Goal: Information Seeking & Learning: Learn about a topic

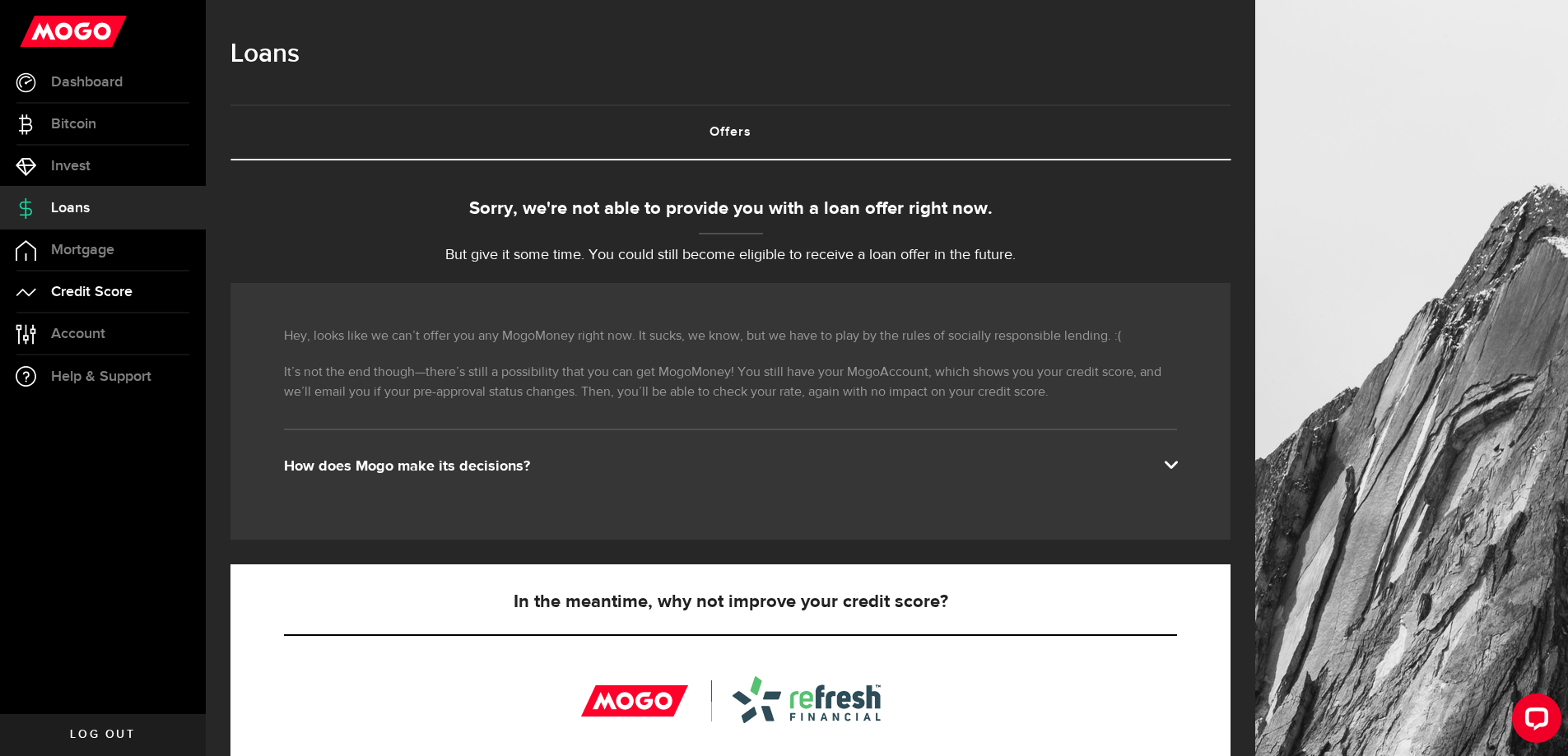
click at [100, 290] on span "Credit Score" at bounding box center [92, 292] width 81 height 15
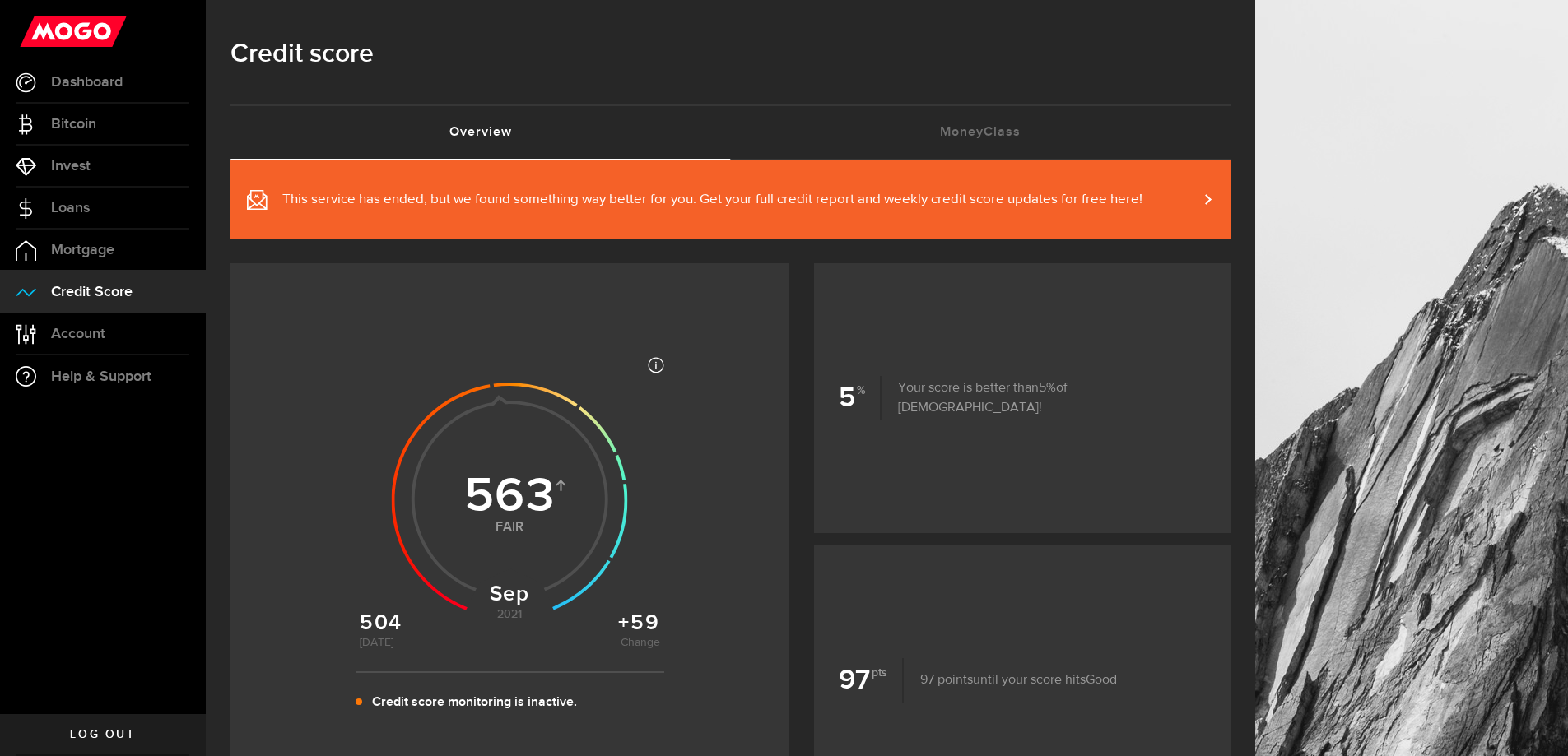
click at [528, 461] on use at bounding box center [510, 500] width 236 height 236
click at [92, 341] on span "Account" at bounding box center [78, 334] width 55 height 15
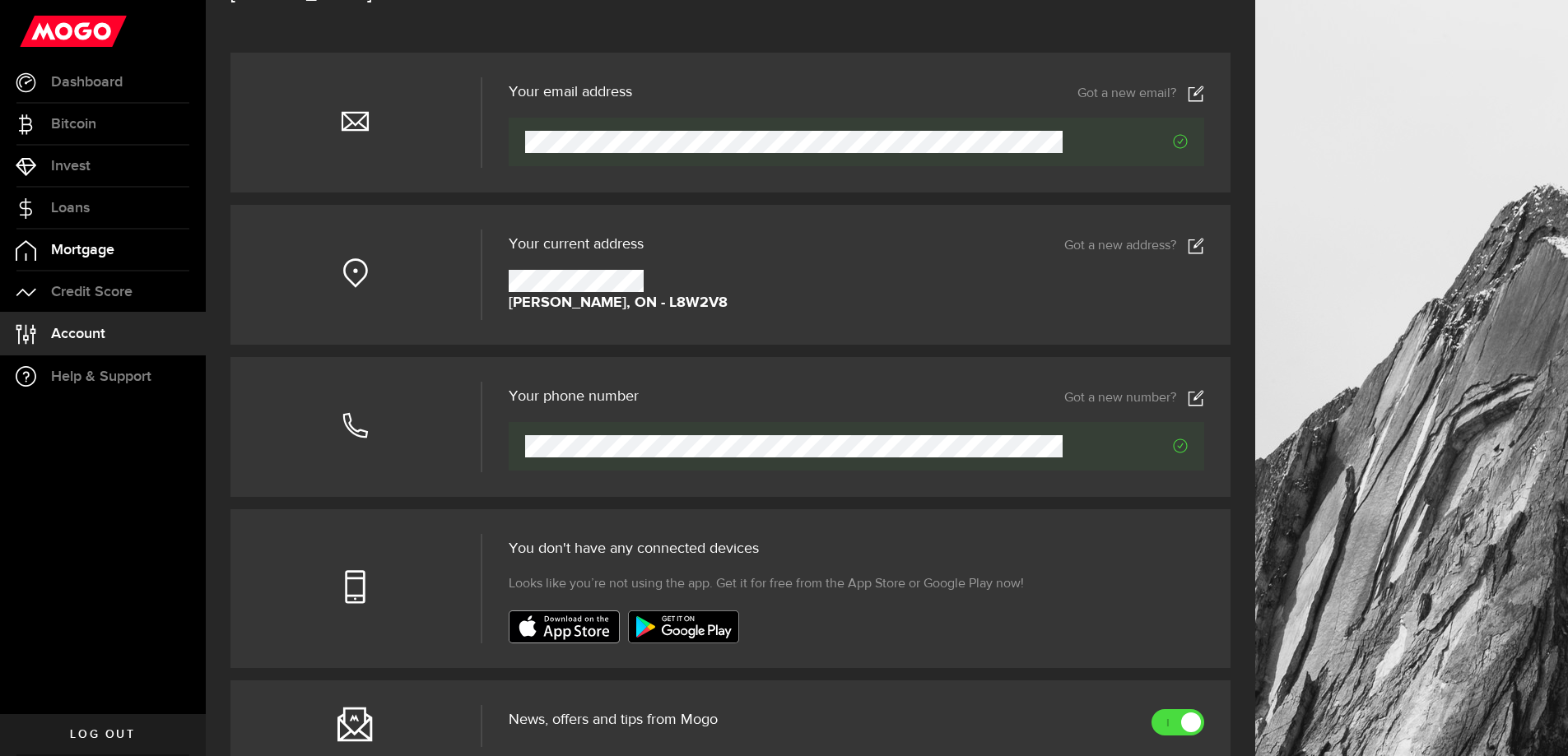
scroll to position [114, 0]
click at [96, 80] on span "Dashboard" at bounding box center [87, 82] width 72 height 15
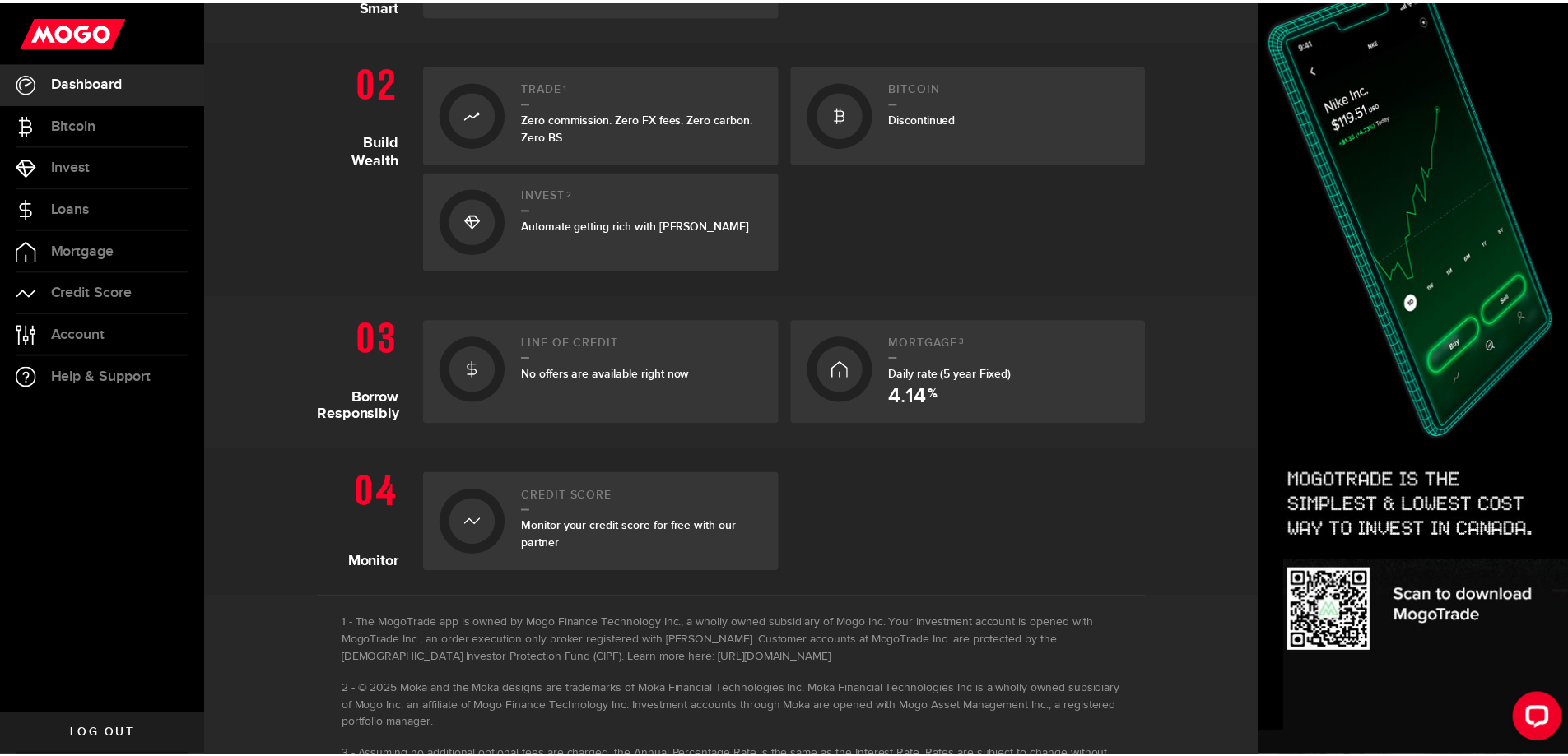
scroll to position [497, 0]
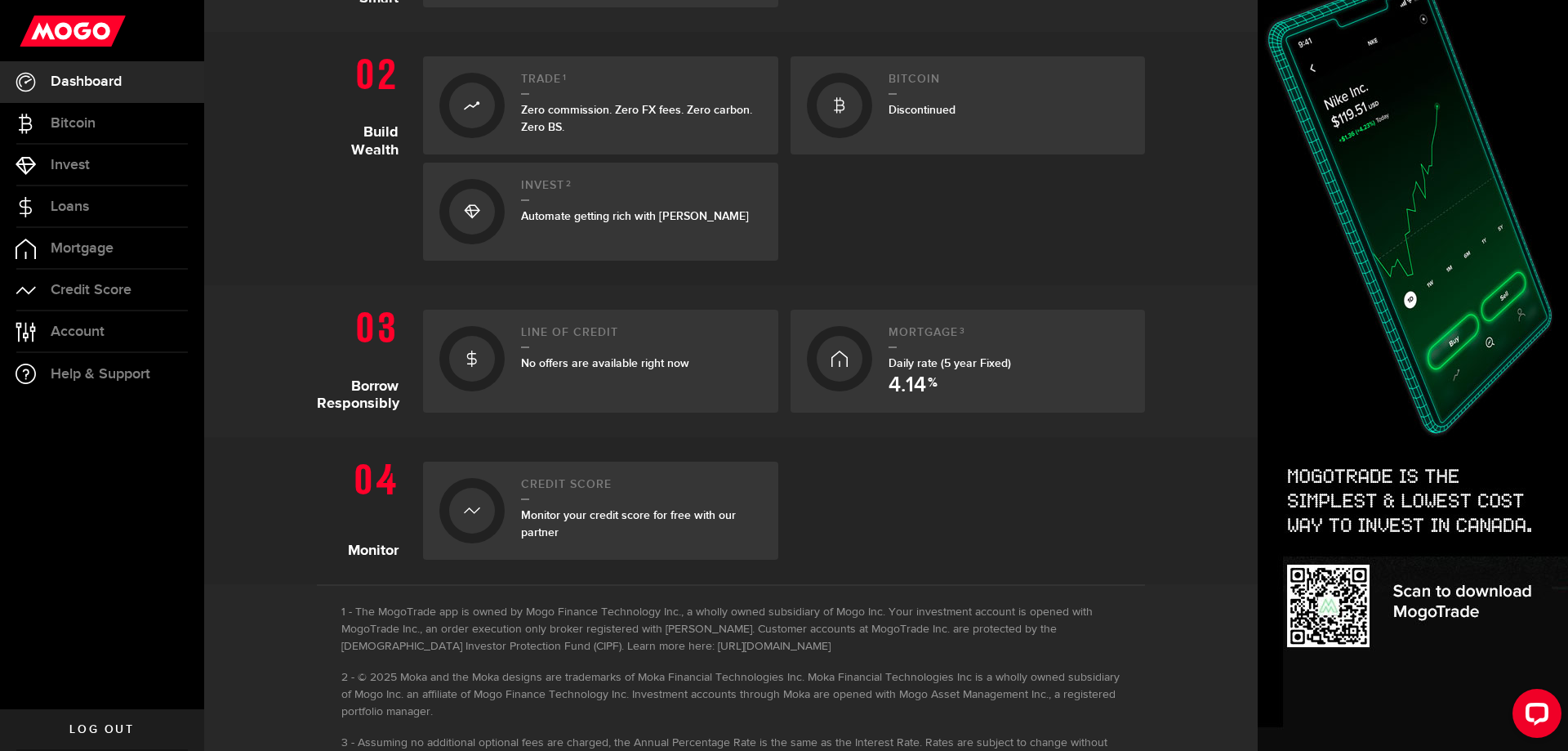
click at [549, 514] on span "Monitor your credit score for free with our partner" at bounding box center [629, 524] width 215 height 31
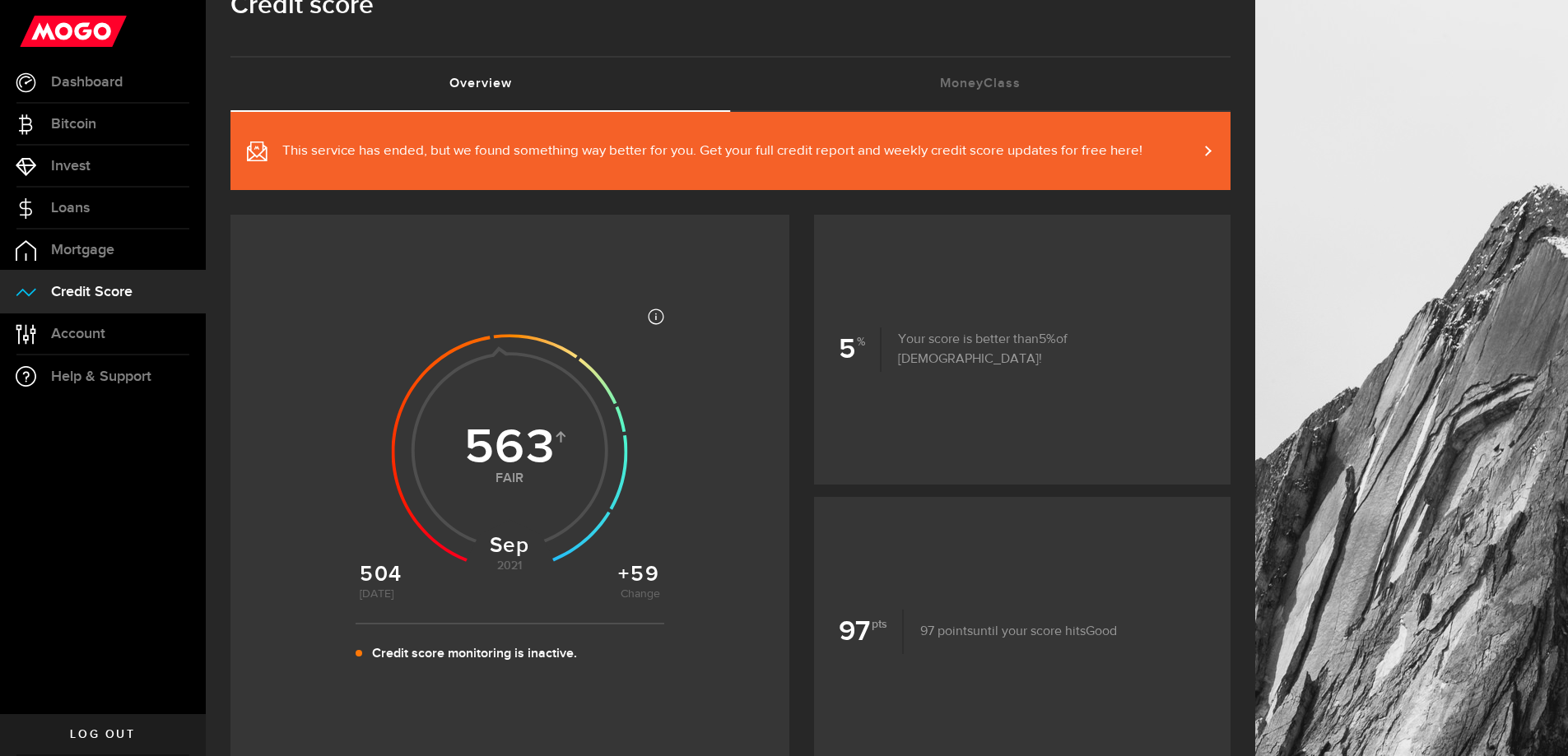
scroll to position [51, 0]
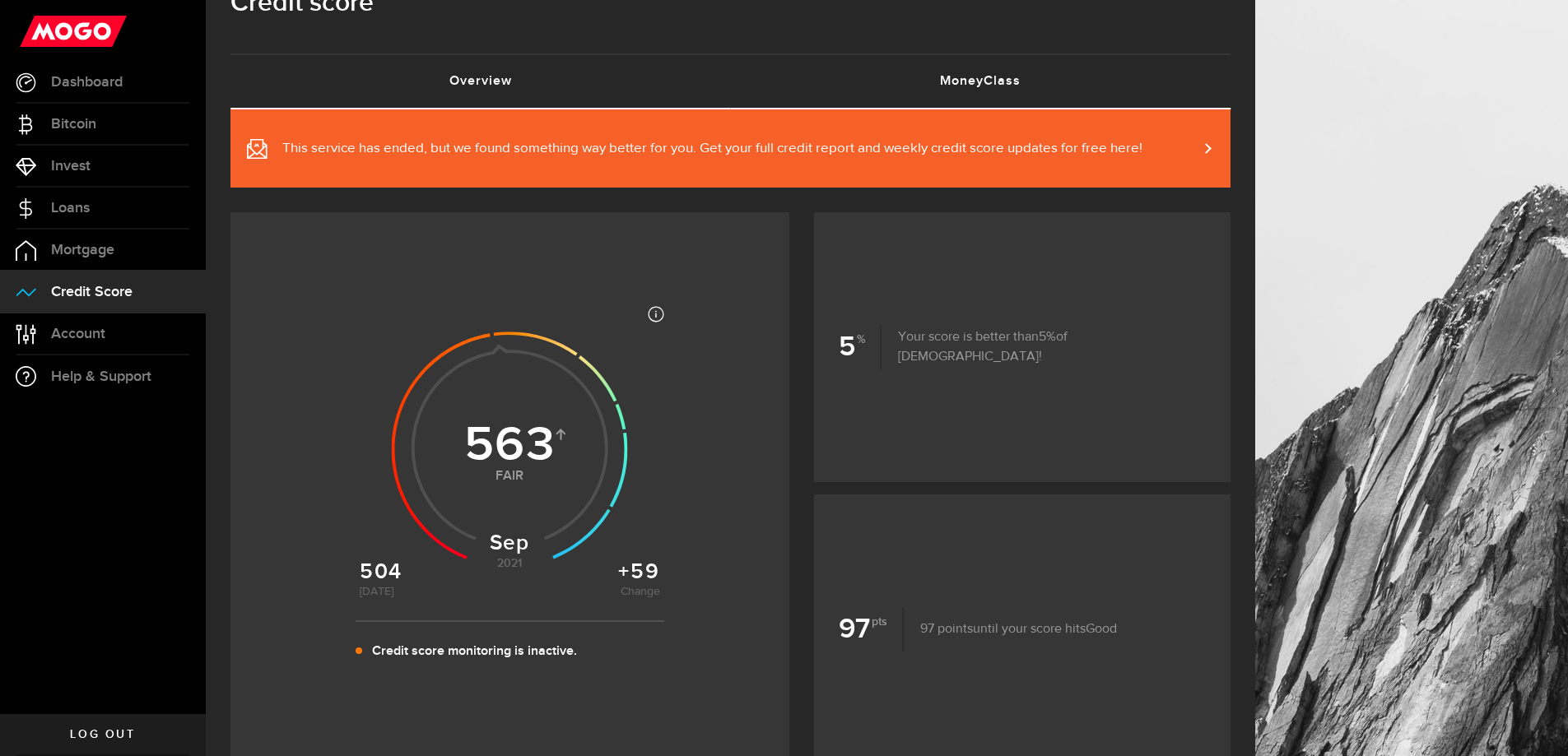
click at [953, 86] on link "MoneyClass (requires attention)" at bounding box center [981, 81] width 500 height 53
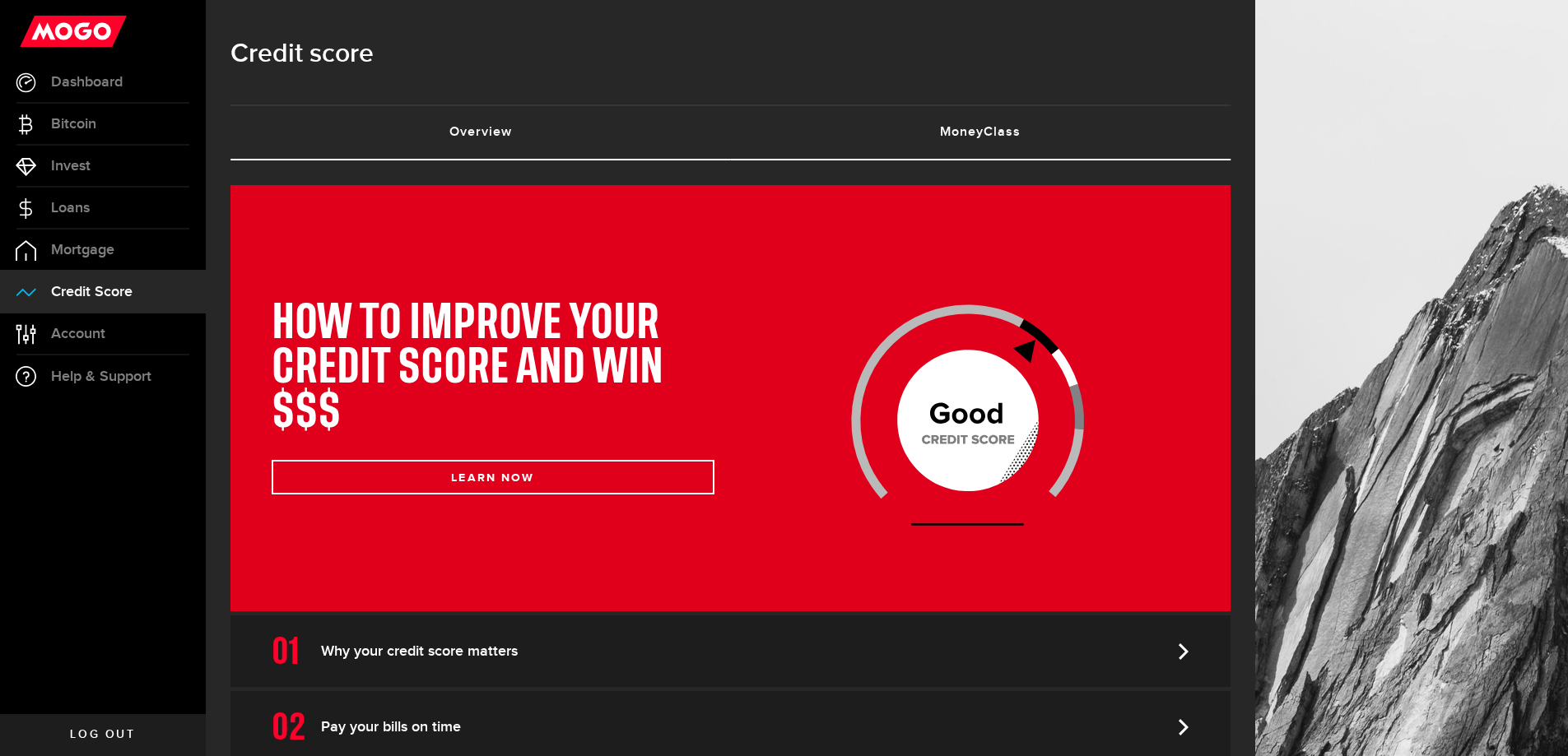
click at [480, 118] on link "Overview (requires attention)" at bounding box center [480, 132] width 500 height 53
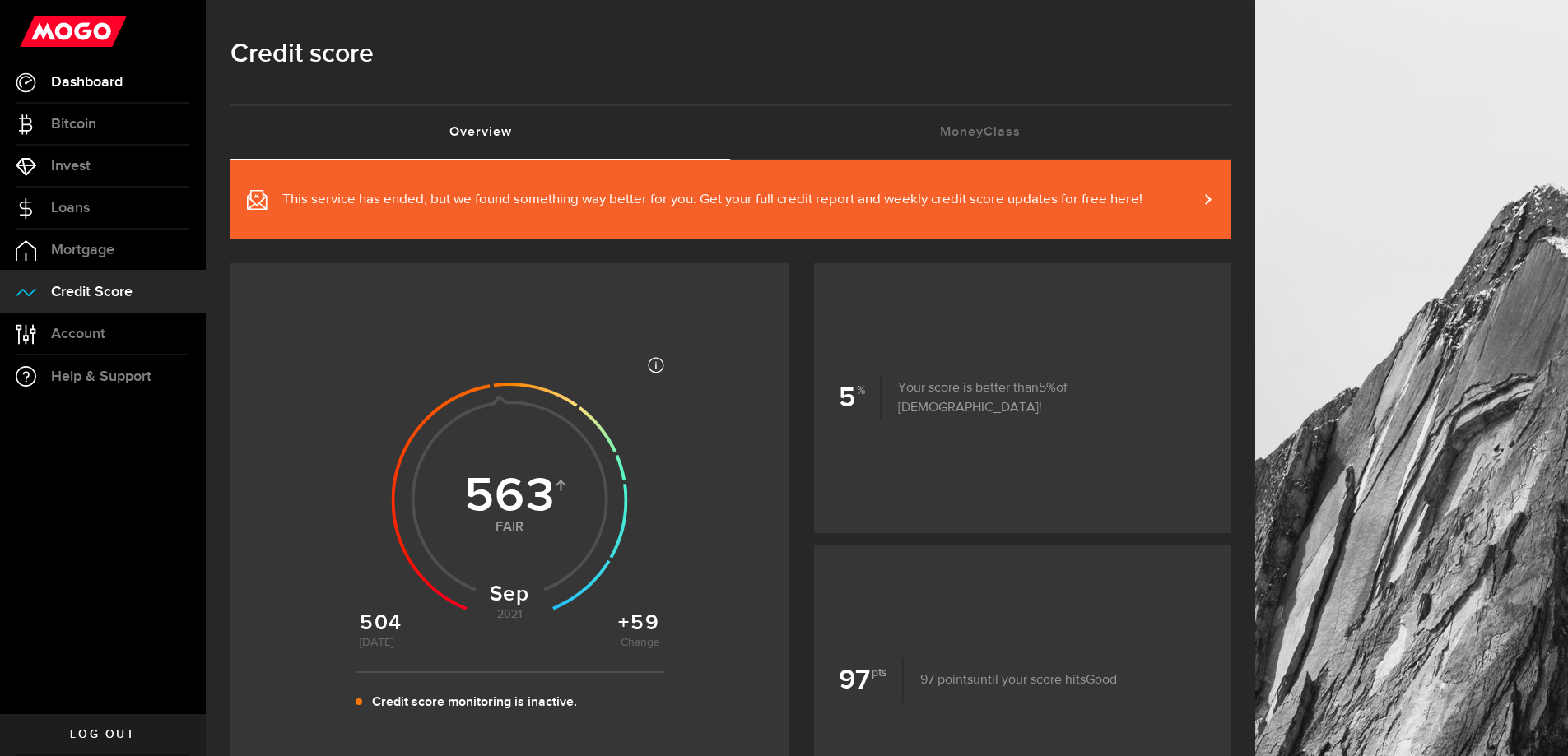
click at [82, 94] on link "Dashboard" at bounding box center [103, 82] width 206 height 42
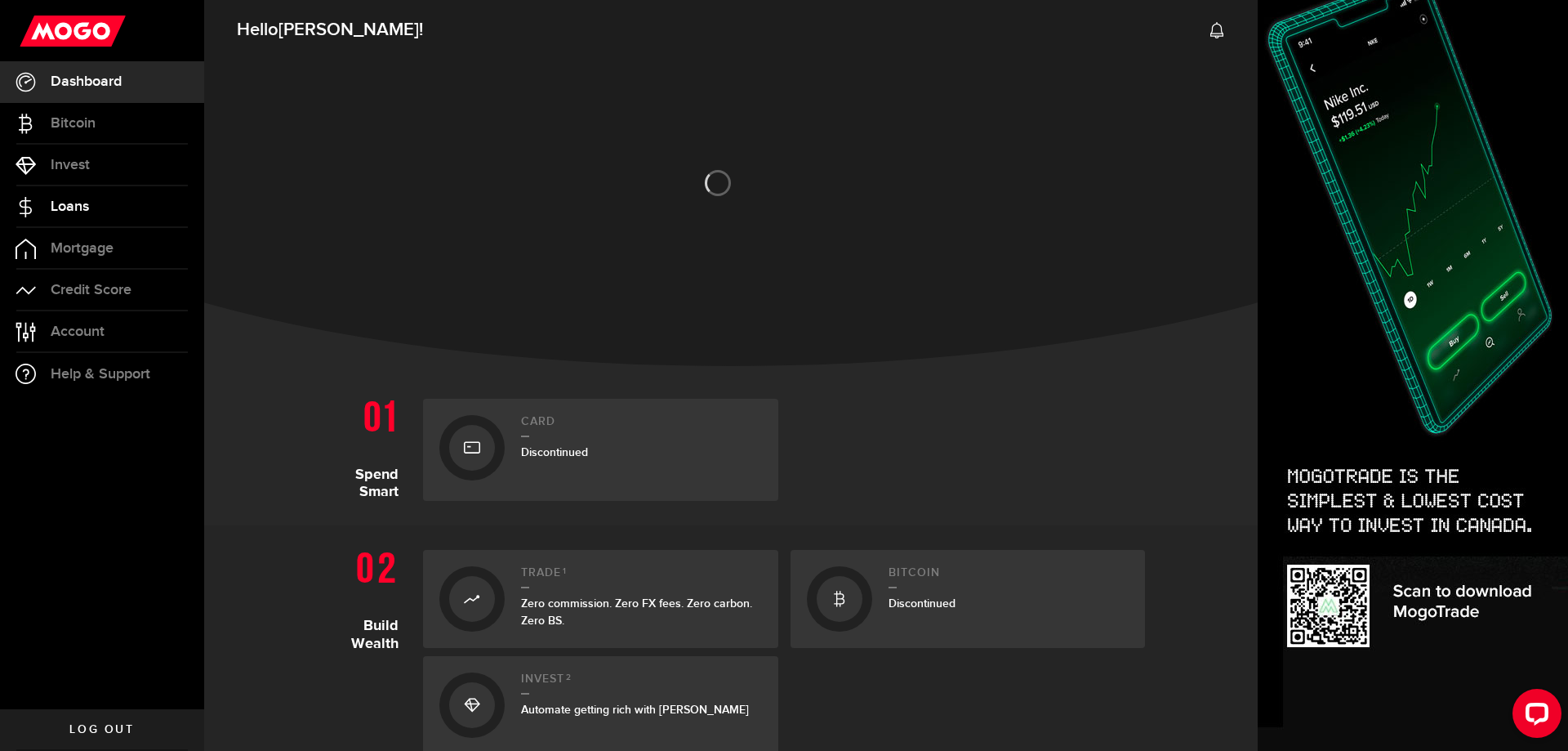
click at [67, 215] on link "Loans" at bounding box center [102, 207] width 204 height 41
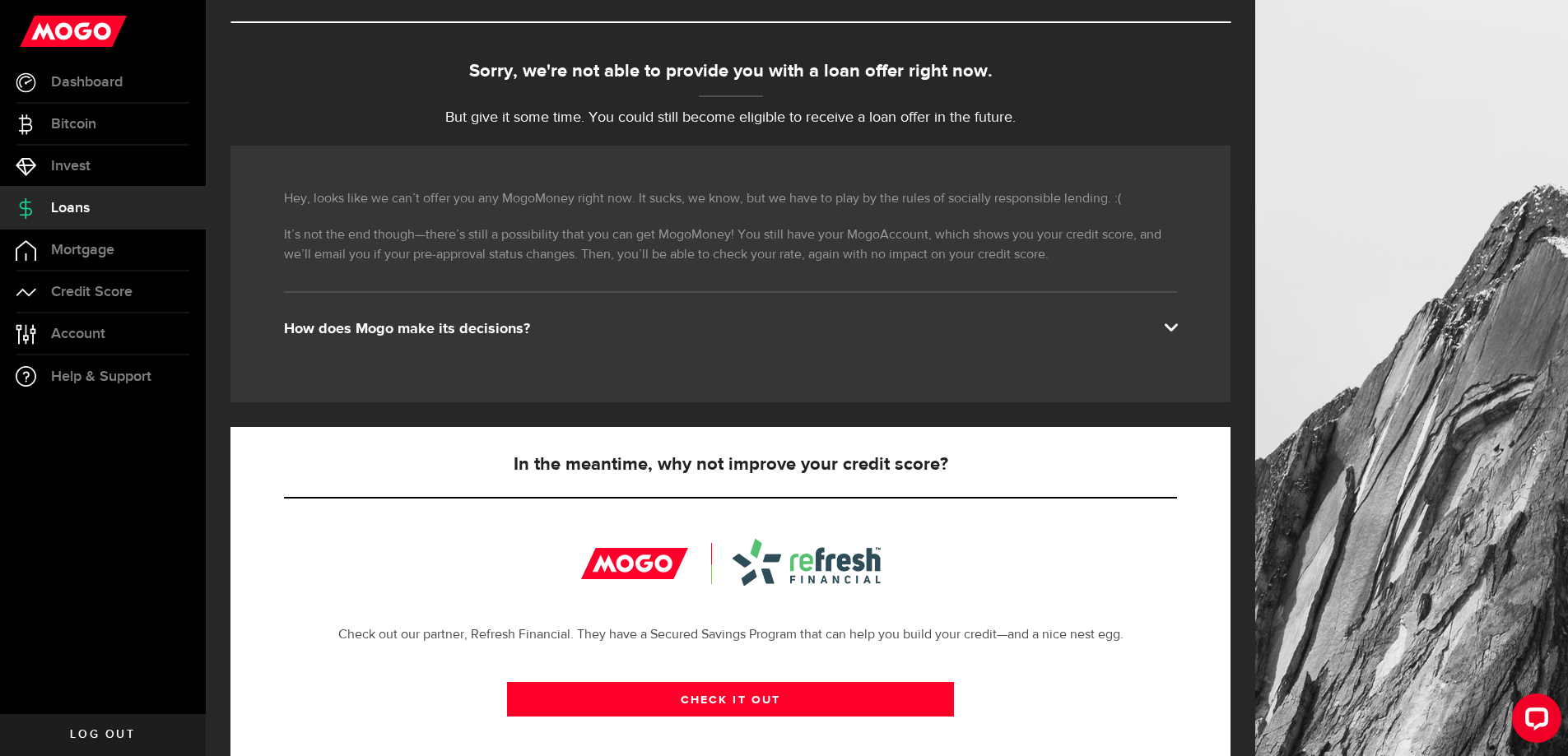
scroll to position [138, 0]
click at [1192, 320] on div "Hey, looks like we can’t offer you any MogoMoney right now. It sucks, we know, …" at bounding box center [730, 272] width 1000 height 257
click at [1177, 326] on span at bounding box center [1170, 324] width 13 height 13
click at [1186, 316] on div "Hey, looks like we can’t offer you any MogoMoney right now. It sucks, we know, …" at bounding box center [730, 272] width 1000 height 257
click at [112, 380] on span "Help & Support" at bounding box center [101, 376] width 100 height 15
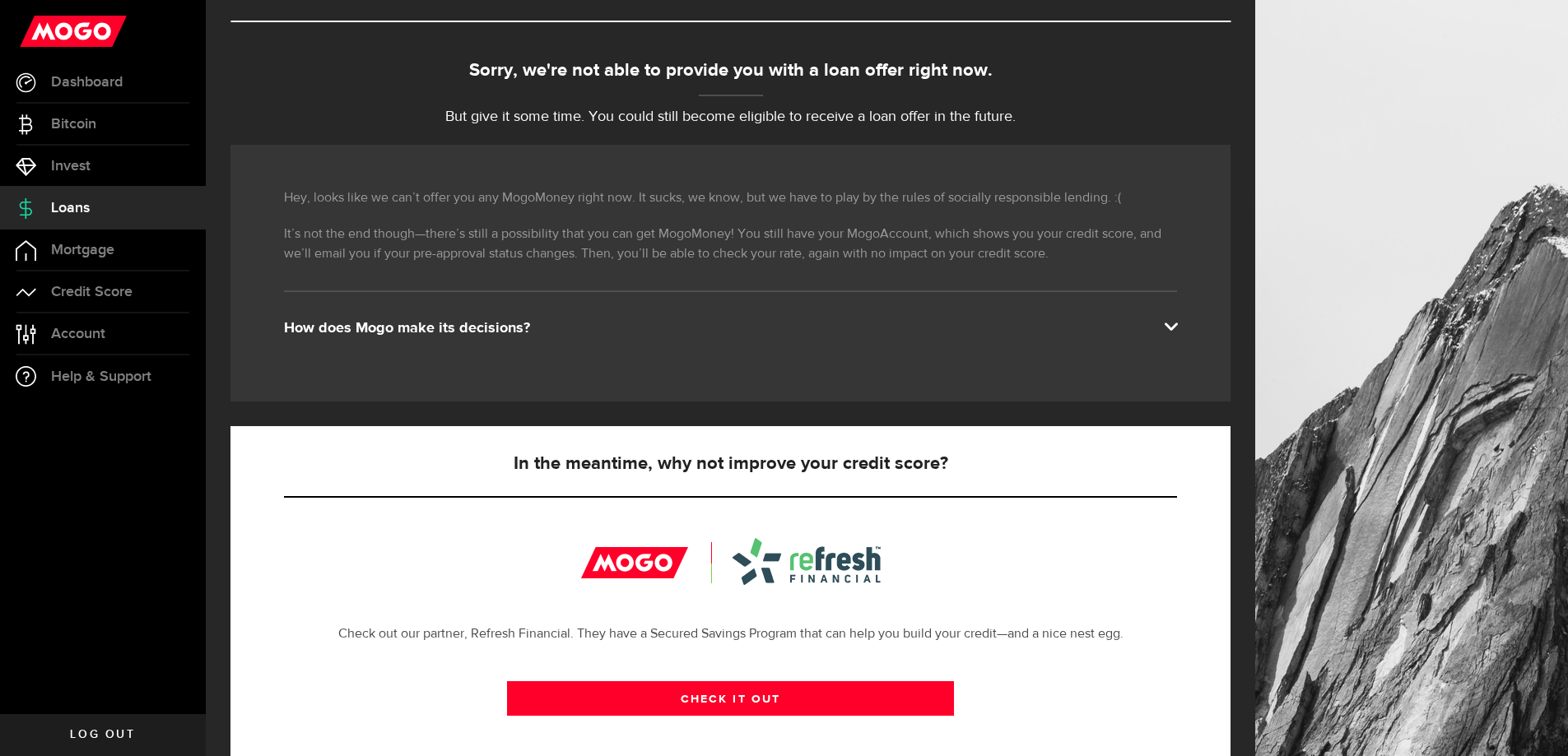
click at [1138, 158] on div "Hey, looks like we can’t offer you any MogoMoney right now. It sucks, we know, …" at bounding box center [730, 272] width 1000 height 257
click at [87, 286] on span "Credit Score" at bounding box center [92, 292] width 81 height 15
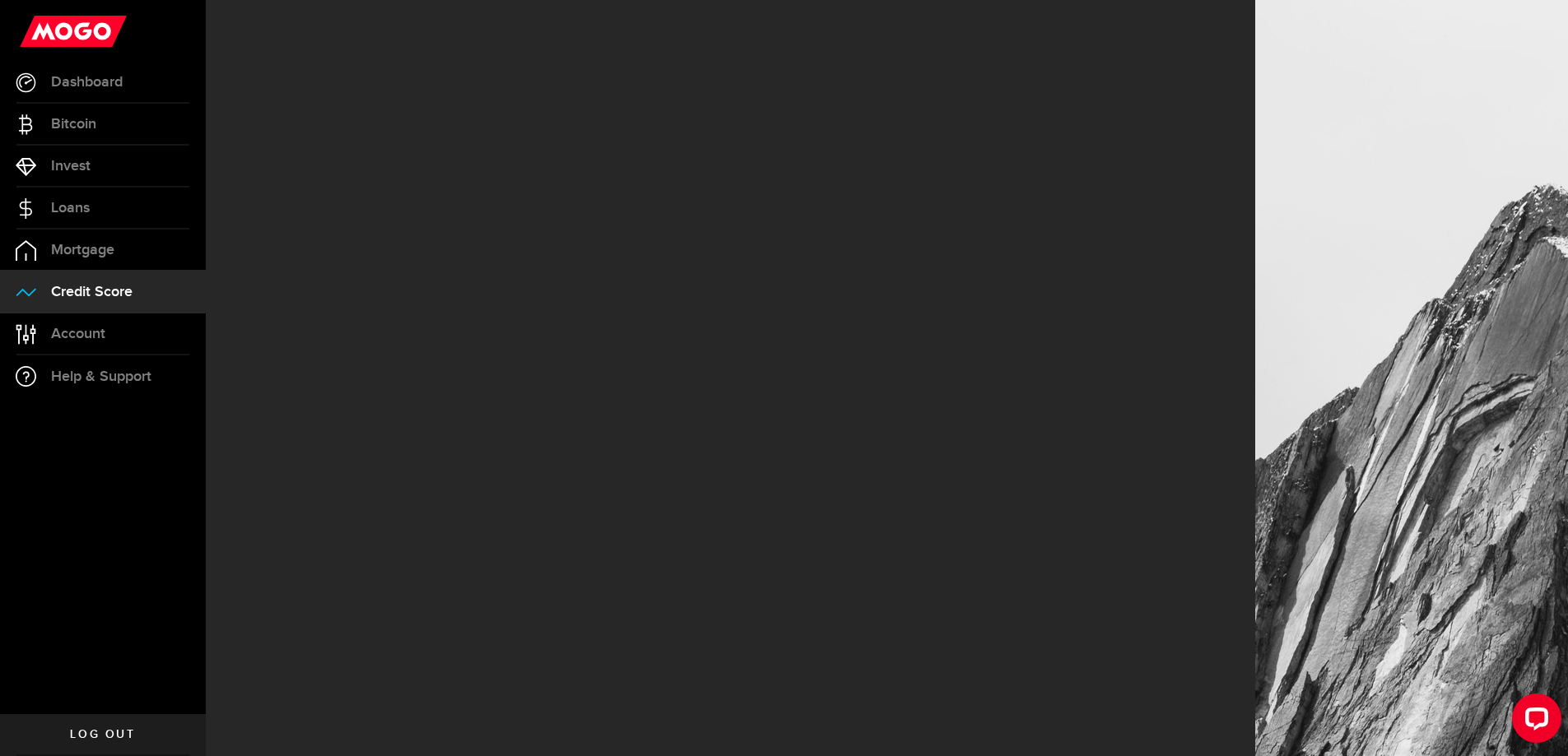
click at [87, 286] on span "Credit Score" at bounding box center [92, 292] width 81 height 15
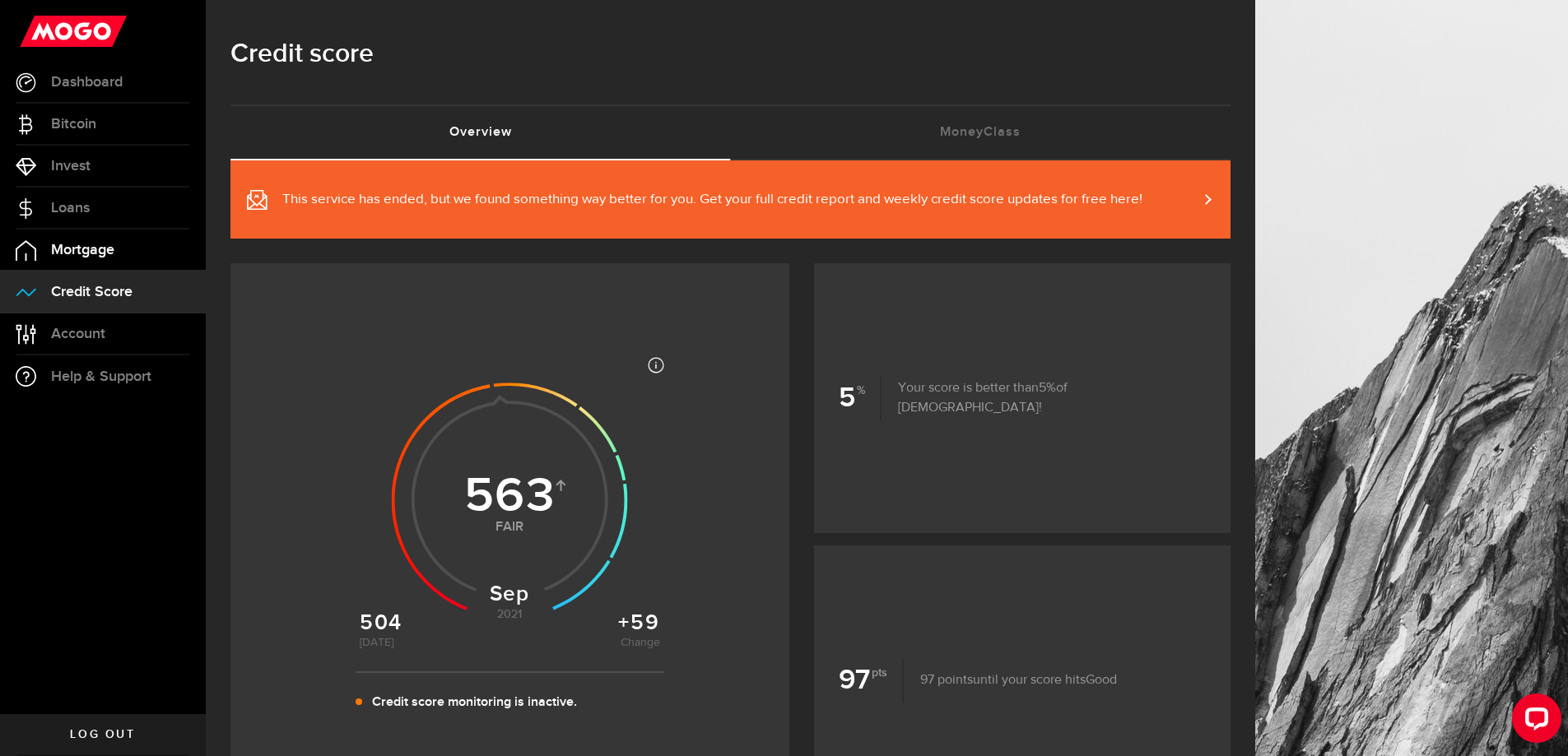
click at [84, 245] on span "Mortgage" at bounding box center [82, 250] width 63 height 15
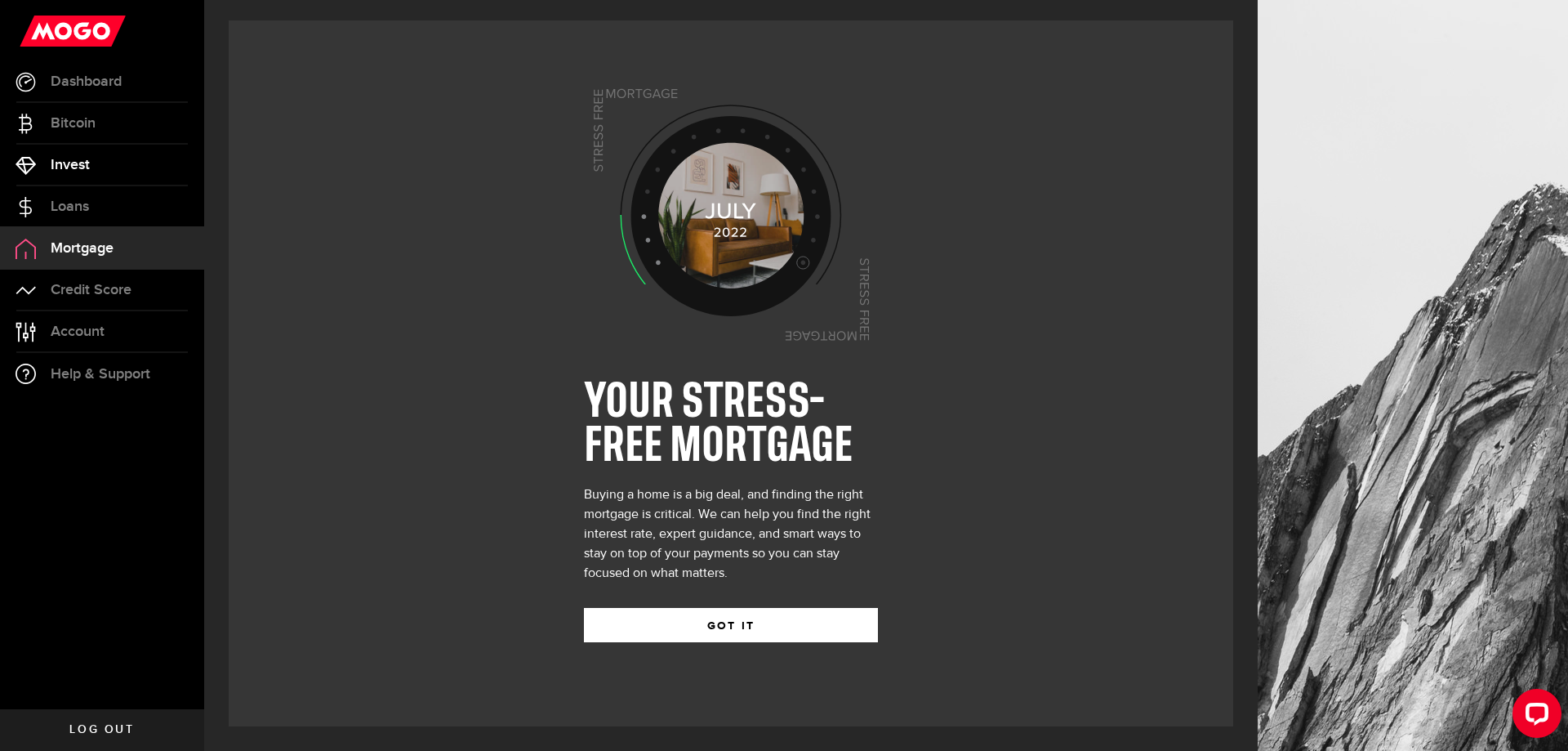
click at [65, 173] on span "Invest" at bounding box center [70, 165] width 40 height 15
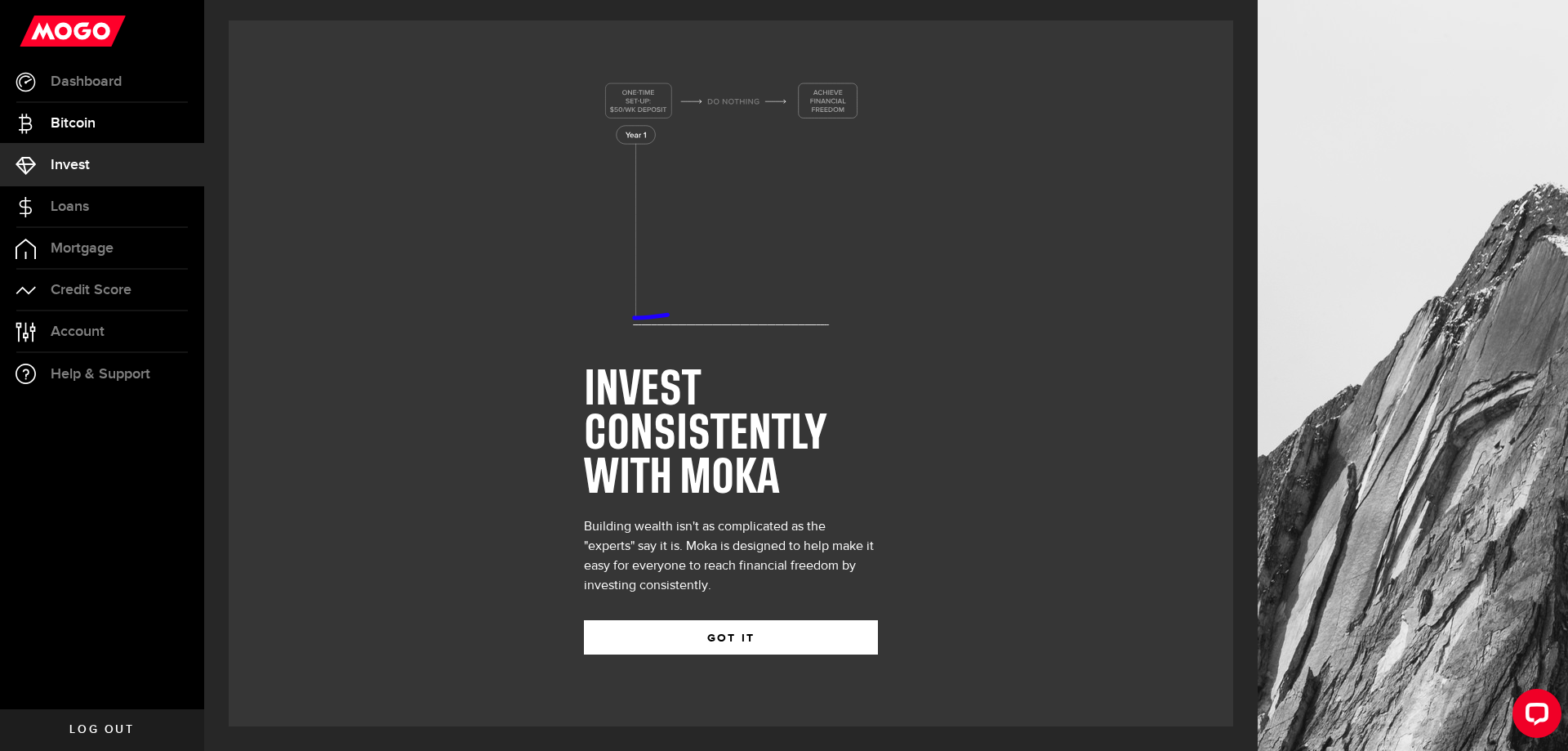
click at [80, 116] on span "Bitcoin" at bounding box center [73, 123] width 45 height 15
